Goal: Communication & Community: Answer question/provide support

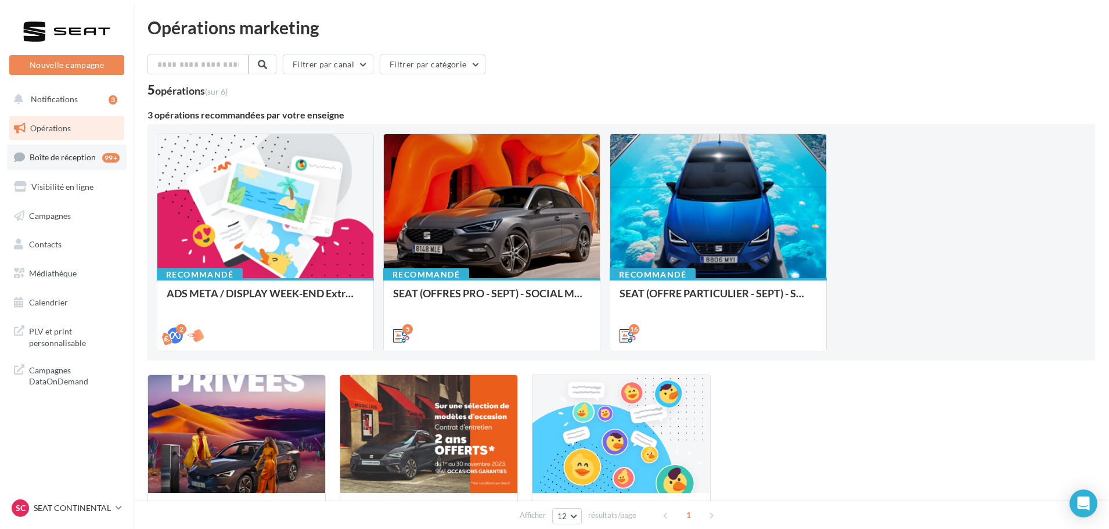
click at [70, 159] on span "Boîte de réception" at bounding box center [63, 157] width 66 height 10
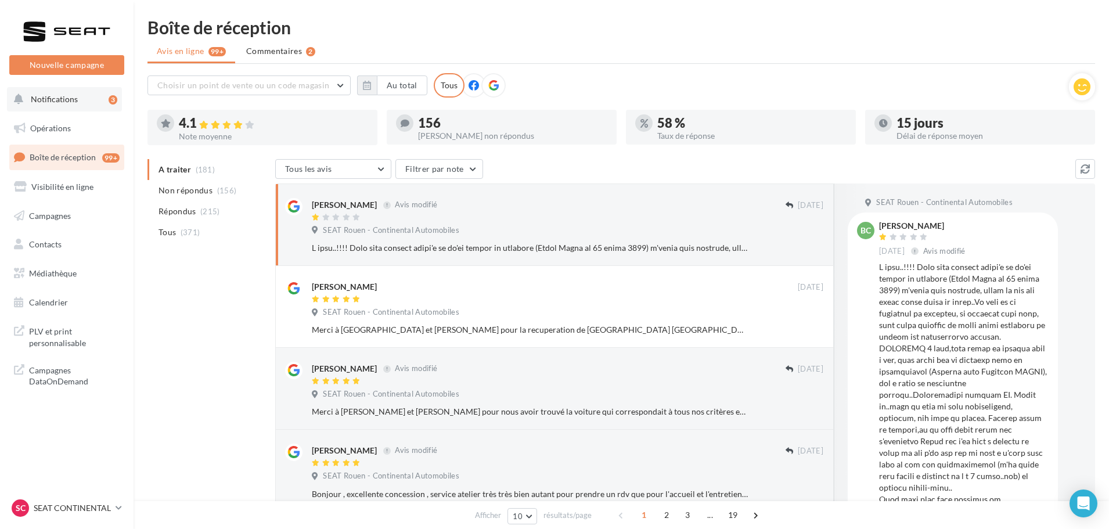
click at [56, 102] on span "Notifications" at bounding box center [54, 99] width 47 height 10
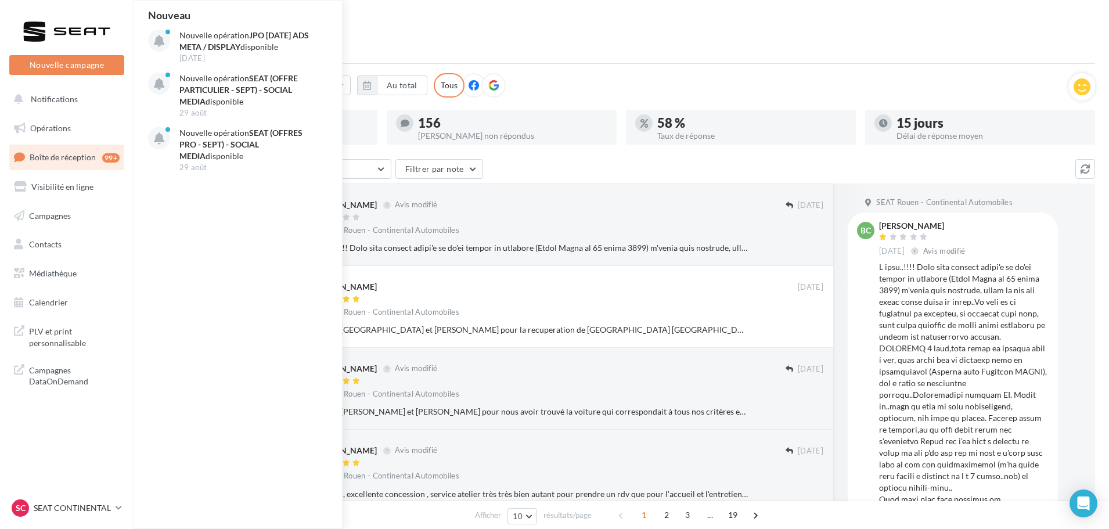
click at [58, 165] on link "Boîte de réception 99+" at bounding box center [67, 157] width 120 height 25
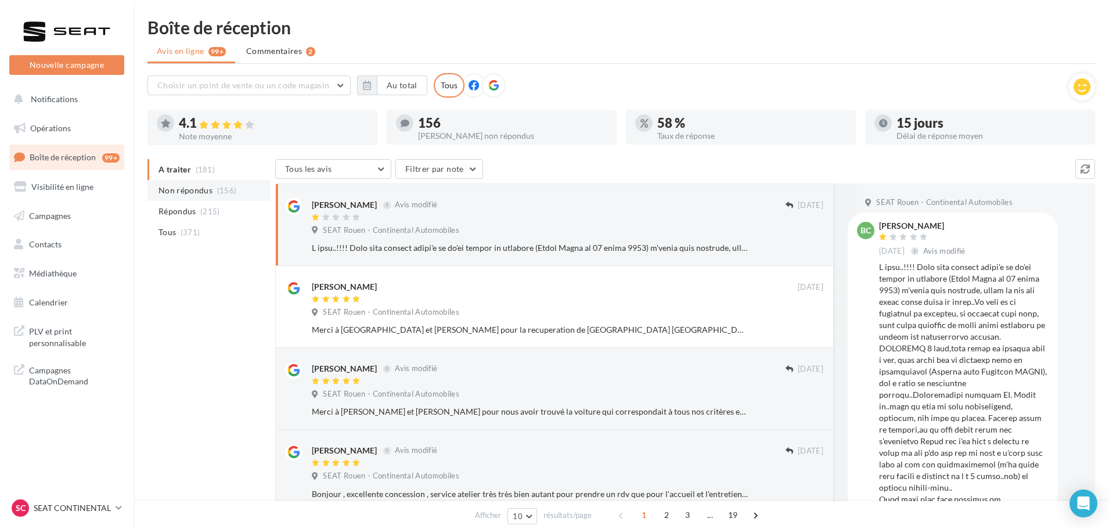
click at [189, 188] on span "Non répondus" at bounding box center [185, 191] width 54 height 12
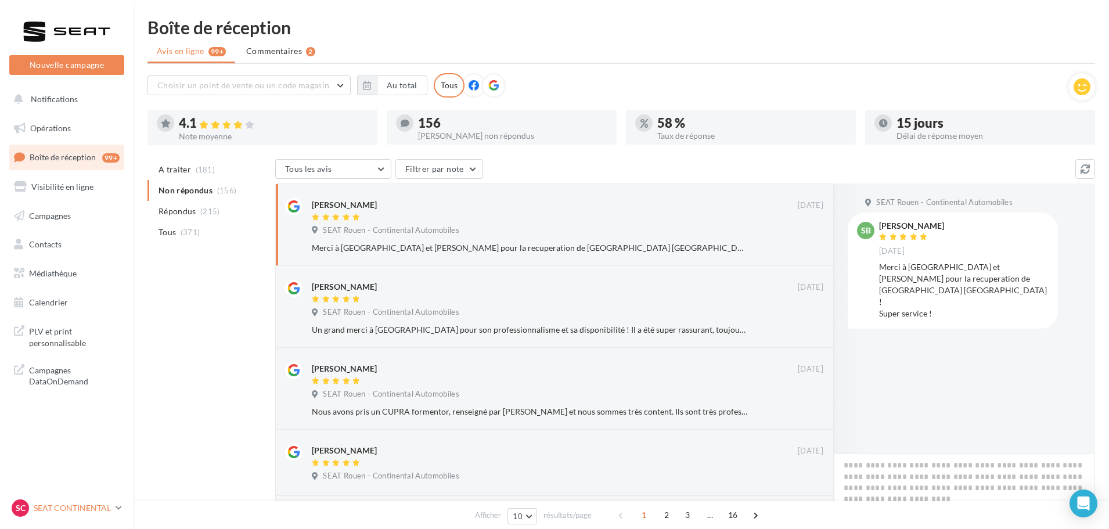
click at [70, 512] on p "SEAT CONTINENTAL" at bounding box center [72, 508] width 77 height 12
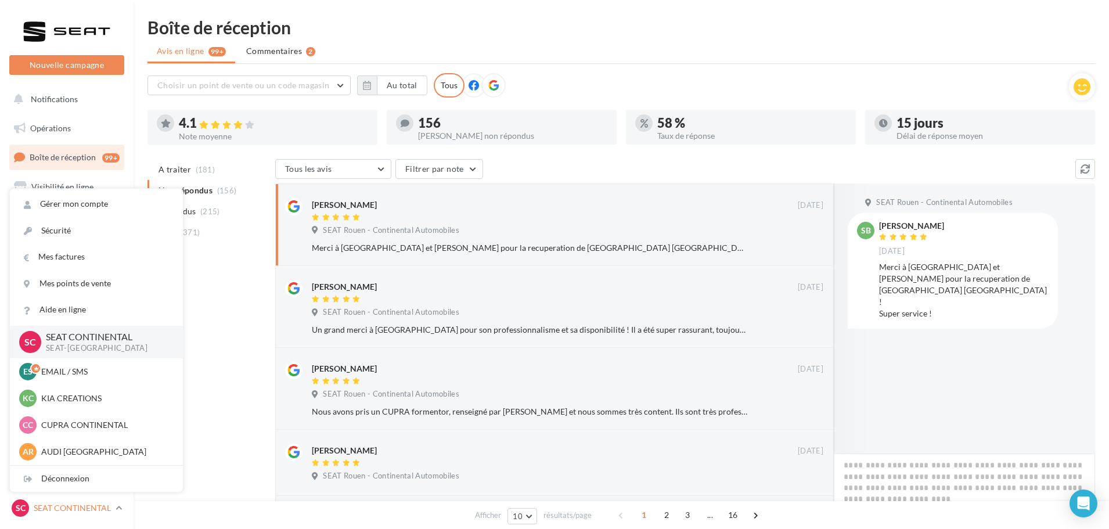
click at [70, 512] on p "SEAT CONTINENTAL" at bounding box center [72, 508] width 77 height 12
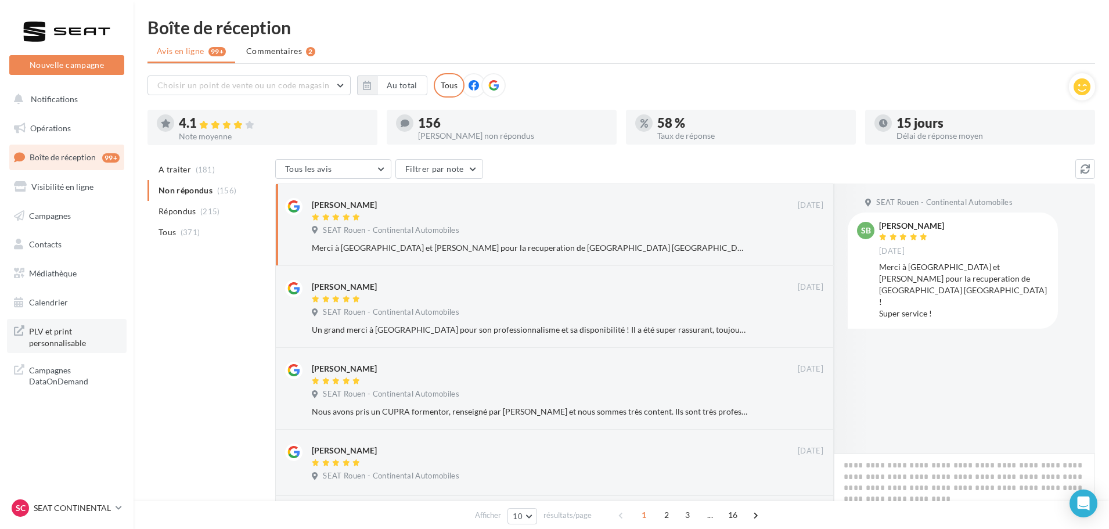
click at [56, 339] on span "PLV et print personnalisable" at bounding box center [74, 335] width 91 height 25
click at [104, 509] on p "SEAT CONTINENTAL" at bounding box center [72, 508] width 77 height 12
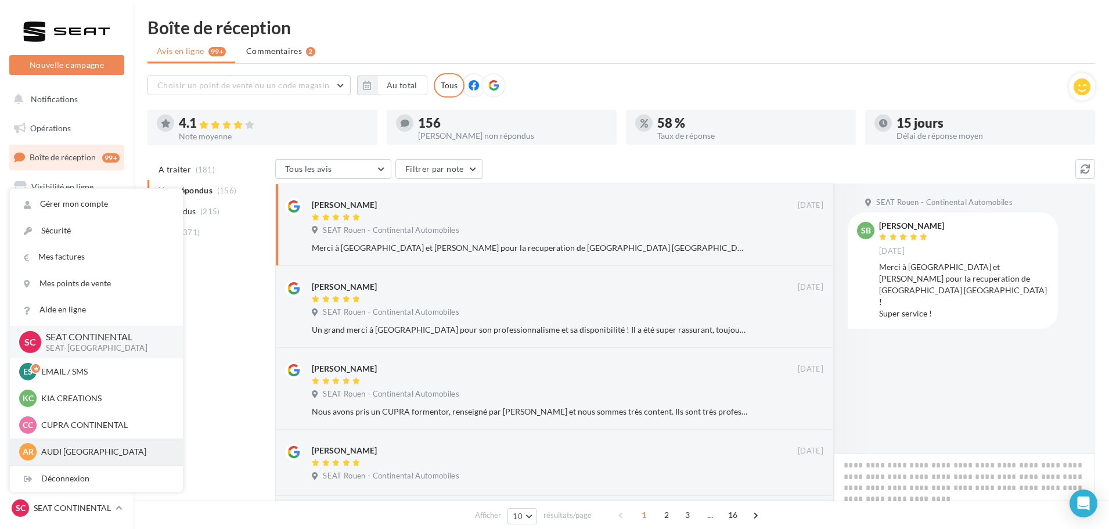
click at [116, 450] on p "AUDI [GEOGRAPHIC_DATA]" at bounding box center [105, 452] width 128 height 12
